Goal: Check status

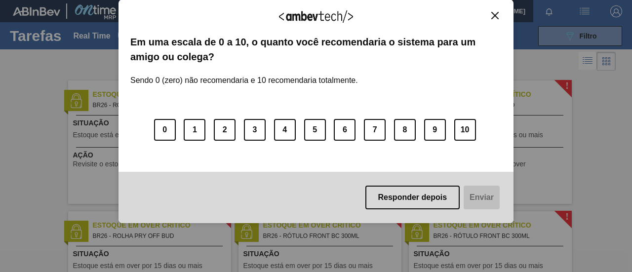
drag, startPoint x: 503, startPoint y: 4, endPoint x: 497, endPoint y: 15, distance: 12.4
click at [502, 7] on div "Agradecemos seu feedback! Em uma escala de 0 a 10, o quanto você recomendaria o…" at bounding box center [316, 112] width 395 height 224
click at [497, 15] on img "Close" at bounding box center [495, 15] width 7 height 7
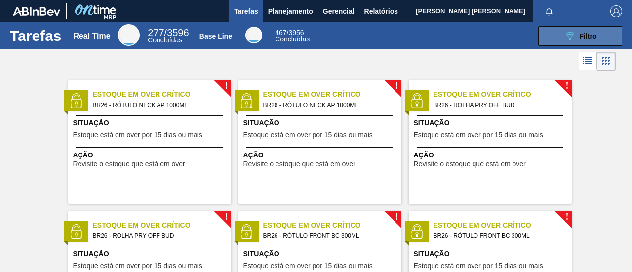
click at [578, 40] on div "089F7B8B-B2A5-4AFE-B5C0-19BA573D28AC Filtro" at bounding box center [580, 36] width 33 height 12
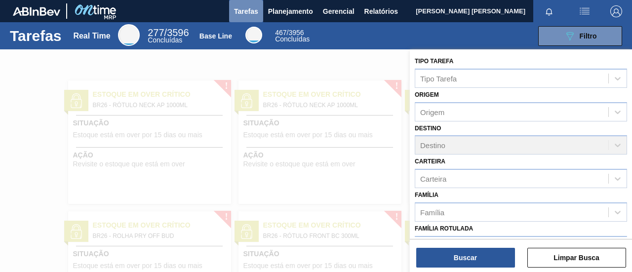
click at [245, 11] on span "Tarefas" at bounding box center [246, 11] width 24 height 12
click at [272, 4] on button "Planejamento" at bounding box center [290, 11] width 55 height 22
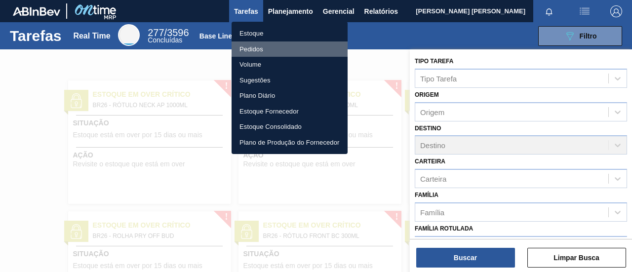
click at [259, 46] on li "Pedidos" at bounding box center [290, 49] width 116 height 16
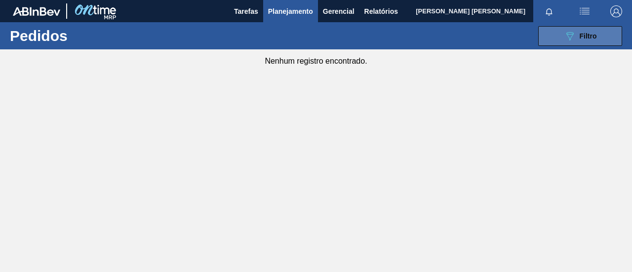
click at [554, 31] on button "089F7B8B-B2A5-4AFE-B5C0-19BA573D28AC Filtro" at bounding box center [580, 36] width 84 height 20
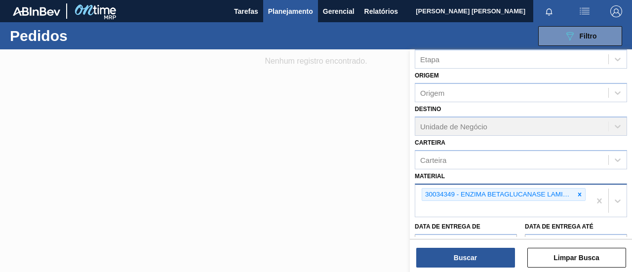
scroll to position [89, 0]
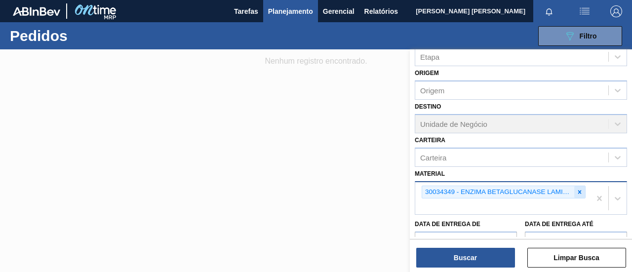
click at [580, 191] on icon at bounding box center [580, 192] width 7 height 7
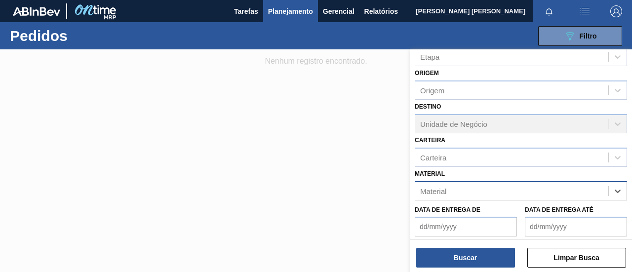
paste input "30003637"
type input "30003637"
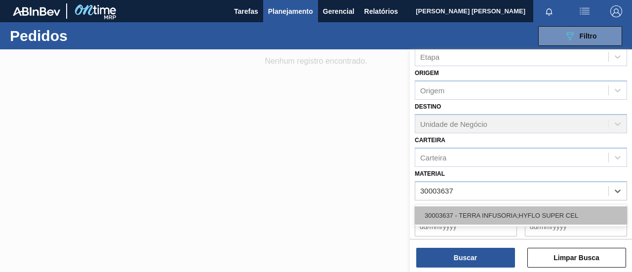
click at [505, 215] on div "30003637 - TERRA INFUSORIA;HYFLO SUPER CEL" at bounding box center [521, 215] width 212 height 18
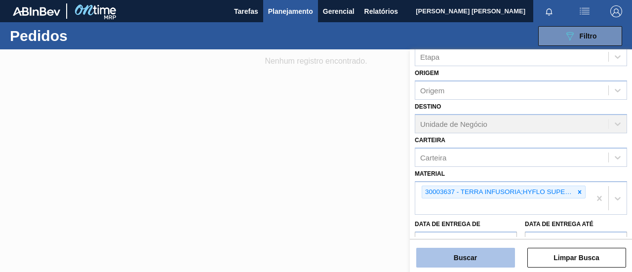
click at [469, 259] on button "Buscar" at bounding box center [465, 258] width 99 height 20
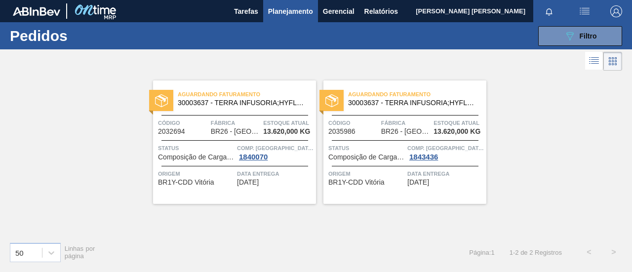
click at [279, 183] on div "Data entrega [DATE]" at bounding box center [275, 177] width 77 height 17
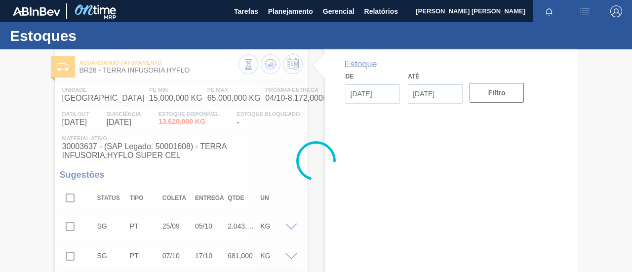
type input "[DATE]"
